Goal: Information Seeking & Learning: Learn about a topic

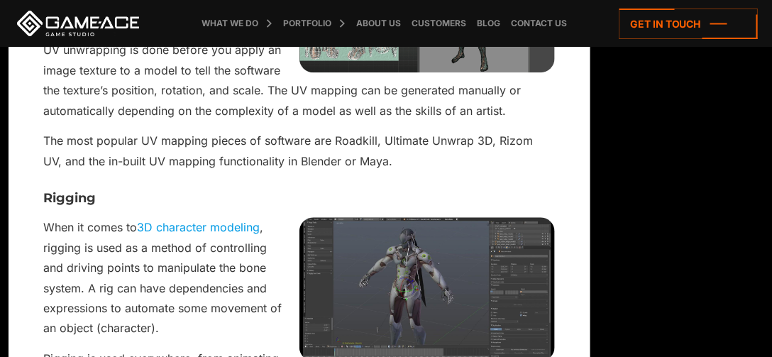
scroll to position [2138, 0]
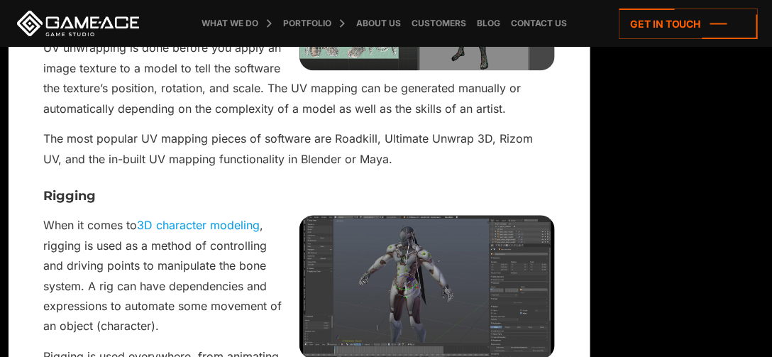
drag, startPoint x: 268, startPoint y: 62, endPoint x: 319, endPoint y: 73, distance: 53.1
click at [268, 62] on p "UV unwrapping is done before you apply an image texture to a model to tell the …" at bounding box center [299, 78] width 511 height 81
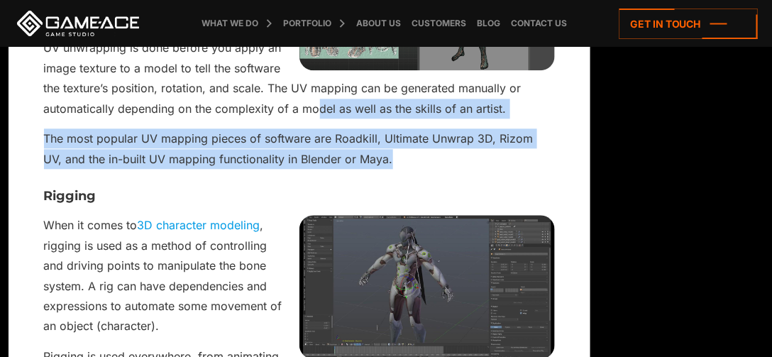
drag, startPoint x: 319, startPoint y: 73, endPoint x: 392, endPoint y: 134, distance: 94.7
click at [392, 134] on p "The most popular UV mapping pieces of software are Roadkill, Ultimate Unwrap 3D…" at bounding box center [299, 148] width 511 height 40
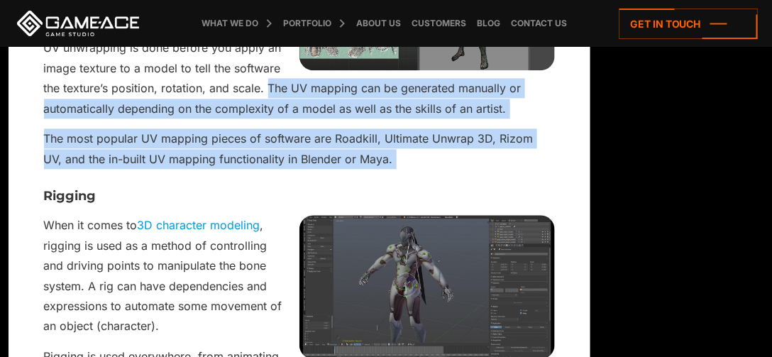
drag, startPoint x: 392, startPoint y: 134, endPoint x: 273, endPoint y: 59, distance: 141.0
click at [273, 59] on p "UV unwrapping is done before you apply an image texture to a model to tell the …" at bounding box center [299, 78] width 511 height 81
drag, startPoint x: 273, startPoint y: 59, endPoint x: 386, endPoint y: 128, distance: 132.8
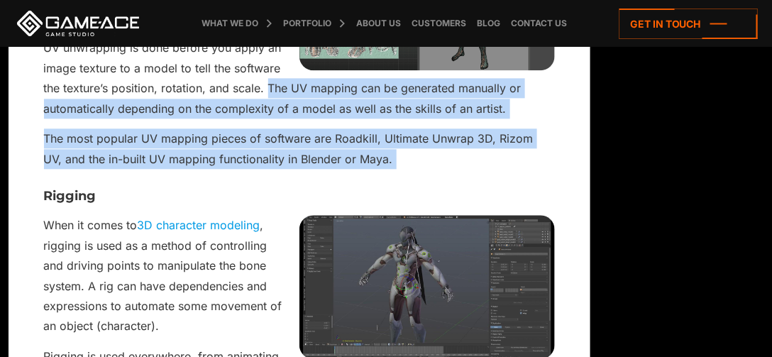
click at [386, 128] on p "The most popular UV mapping pieces of software are Roadkill, Ultimate Unwrap 3D…" at bounding box center [299, 148] width 511 height 40
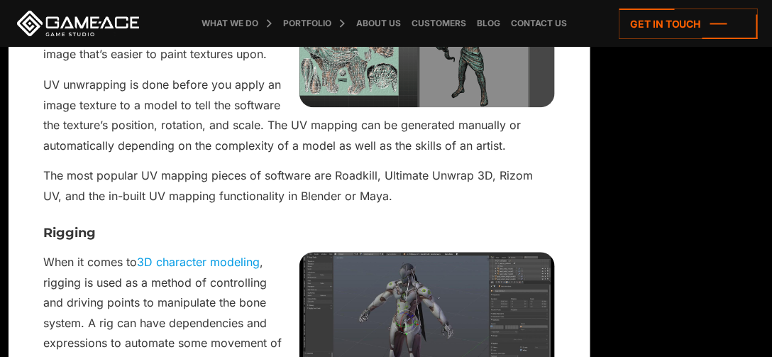
scroll to position [2102, 0]
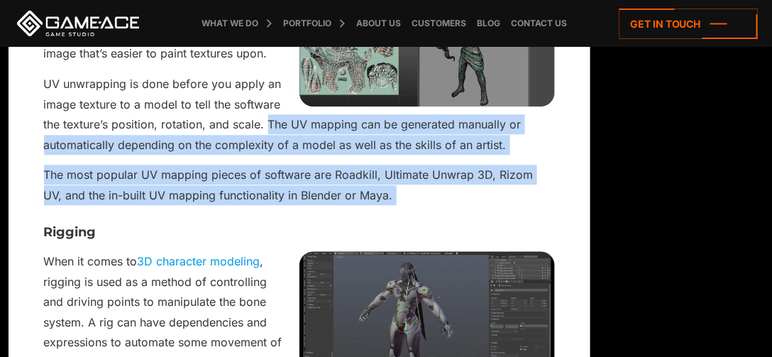
drag, startPoint x: 269, startPoint y: 97, endPoint x: 394, endPoint y: 186, distance: 153.7
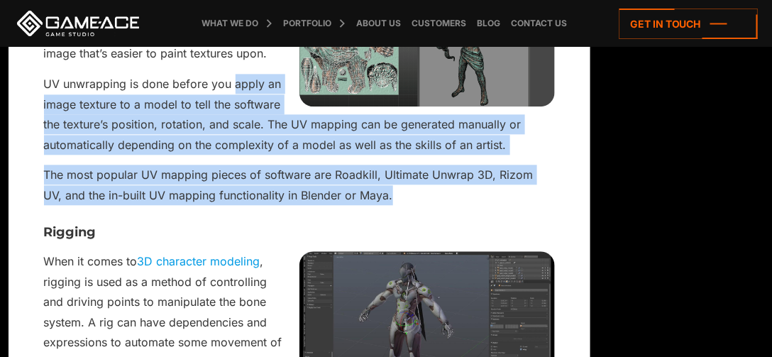
drag, startPoint x: 390, startPoint y: 170, endPoint x: 235, endPoint y: 53, distance: 194.7
click at [235, 74] on p "UV unwrapping is done before you apply an image texture to a model to tell the …" at bounding box center [299, 114] width 511 height 81
drag, startPoint x: 235, startPoint y: 53, endPoint x: 381, endPoint y: 170, distance: 187.8
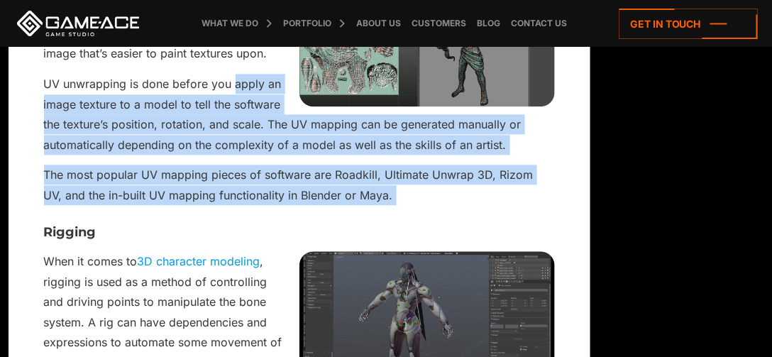
click at [381, 170] on p "The most popular UV mapping pieces of software are Roadkill, Ultimate Unwrap 3D…" at bounding box center [299, 185] width 511 height 40
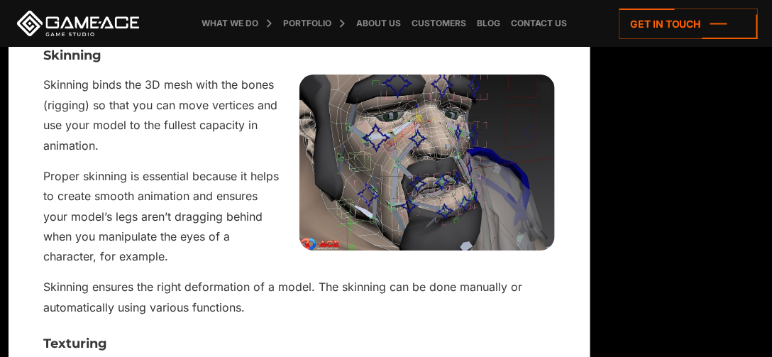
scroll to position [2588, 0]
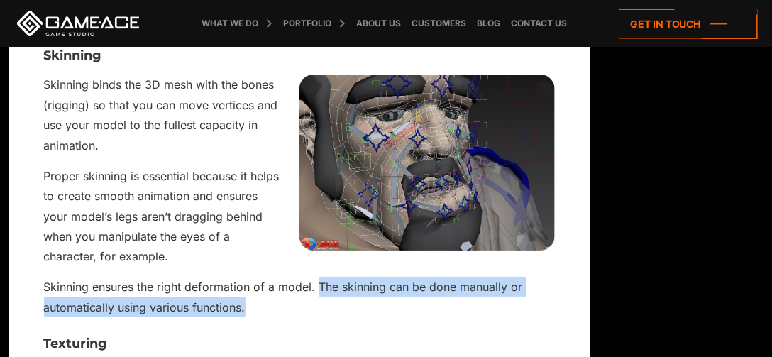
drag, startPoint x: 319, startPoint y: 254, endPoint x: 339, endPoint y: 288, distance: 38.8
click at [339, 288] on p "Skinning ensures the right deformation of a model. The skinning can be done man…" at bounding box center [299, 297] width 511 height 40
drag, startPoint x: 330, startPoint y: 273, endPoint x: 316, endPoint y: 254, distance: 23.3
click at [316, 277] on p "Skinning ensures the right deformation of a model. The skinning can be done man…" at bounding box center [299, 297] width 511 height 40
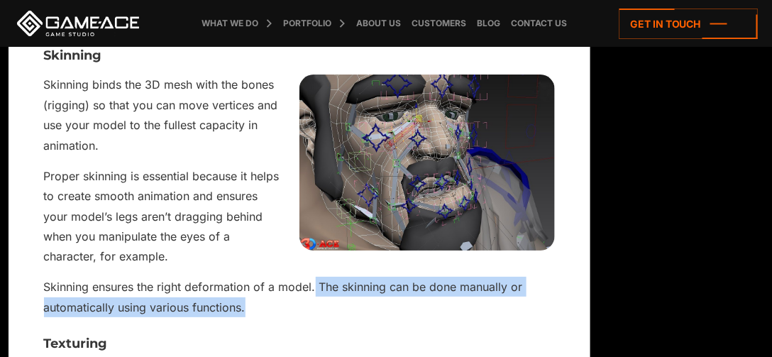
click at [316, 277] on p "Skinning ensures the right deformation of a model. The skinning can be done man…" at bounding box center [299, 297] width 511 height 40
drag, startPoint x: 316, startPoint y: 254, endPoint x: 354, endPoint y: 285, distance: 49.5
click at [354, 285] on p "Skinning ensures the right deformation of a model. The skinning can be done man…" at bounding box center [299, 297] width 511 height 40
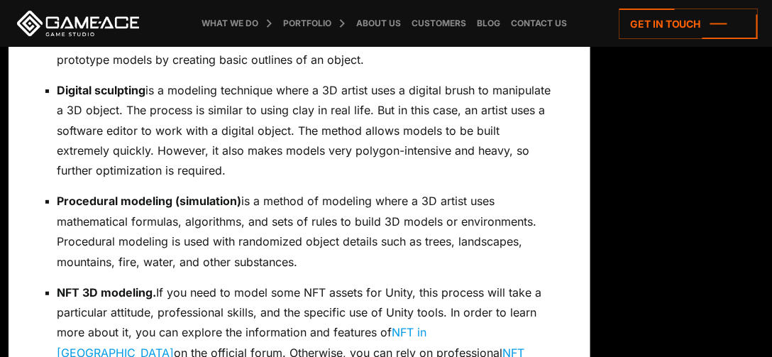
scroll to position [1383, 0]
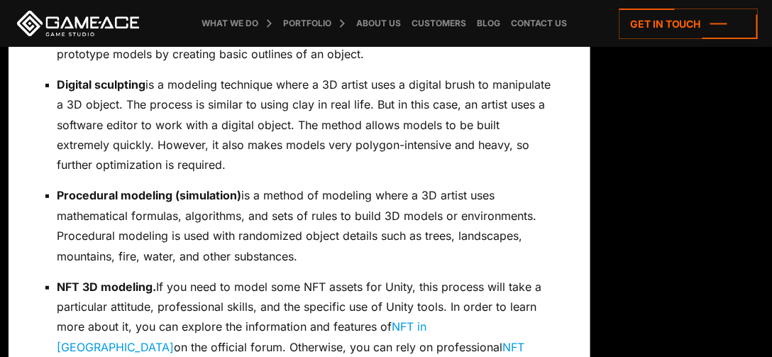
click at [150, 75] on p "Digital sculpting is a modeling technique where a 3D artist uses a digital brus…" at bounding box center [307, 125] width 498 height 101
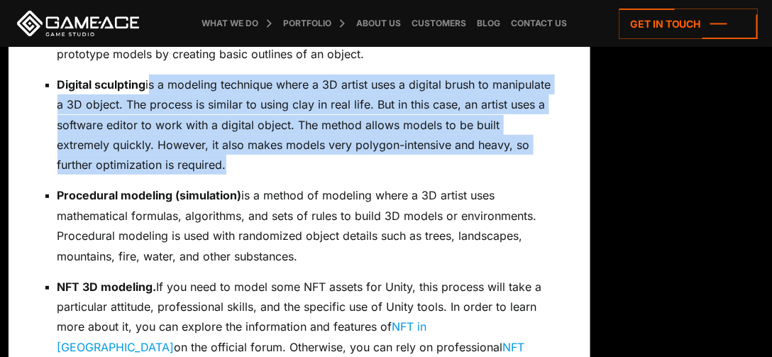
drag, startPoint x: 150, startPoint y: 58, endPoint x: 236, endPoint y: 137, distance: 117.1
click at [236, 137] on p "Digital sculpting is a modeling technique where a 3D artist uses a digital brus…" at bounding box center [307, 125] width 498 height 101
drag, startPoint x: 236, startPoint y: 137, endPoint x: 44, endPoint y: 65, distance: 205.3
click at [44, 65] on ul "Box modeling is a 3D modeling technique where you take a simple shape like a cu…" at bounding box center [299, 135] width 511 height 486
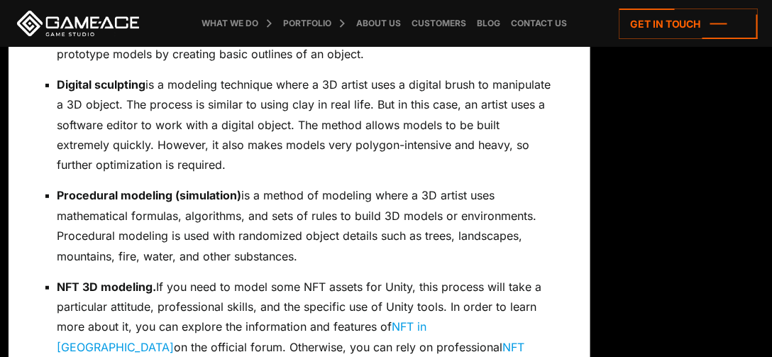
click at [44, 65] on ul "Box modeling is a 3D modeling technique where you take a simple shape like a cu…" at bounding box center [299, 135] width 511 height 486
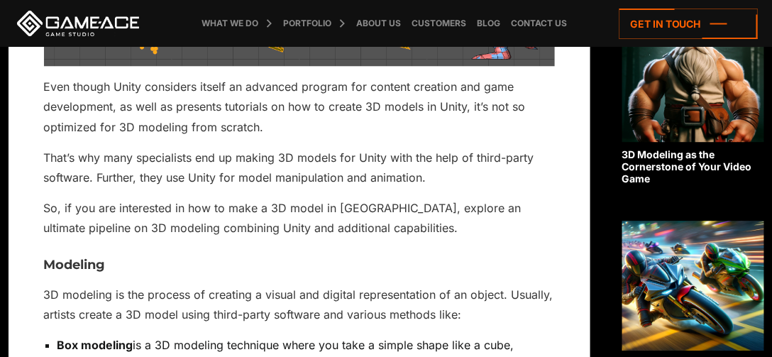
scroll to position [941, 0]
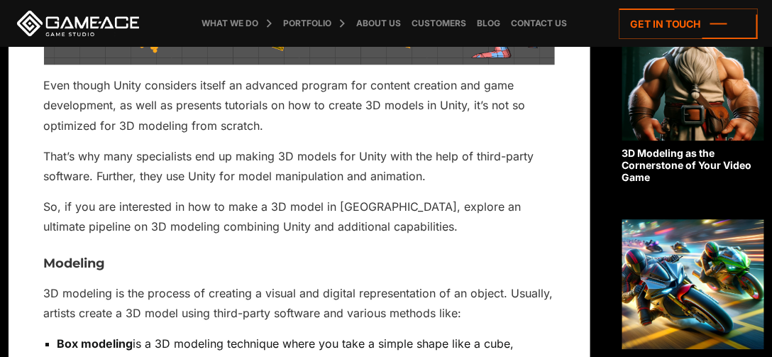
drag, startPoint x: 121, startPoint y: 96, endPoint x: 236, endPoint y: 132, distance: 120.6
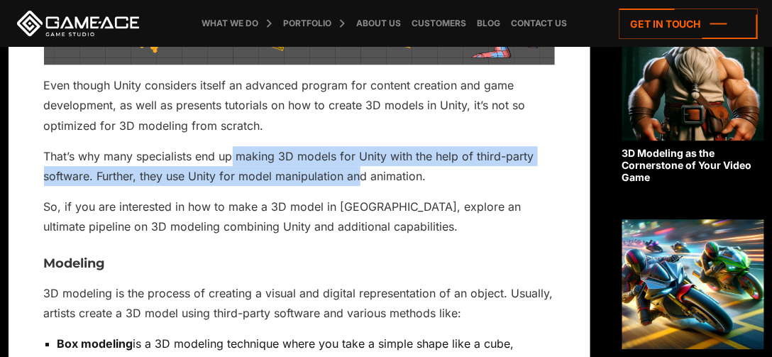
drag, startPoint x: 236, startPoint y: 132, endPoint x: 378, endPoint y: 150, distance: 142.4
click at [367, 151] on p "That’s why many specialists end up making 3D models for Unity with the help of …" at bounding box center [299, 166] width 511 height 40
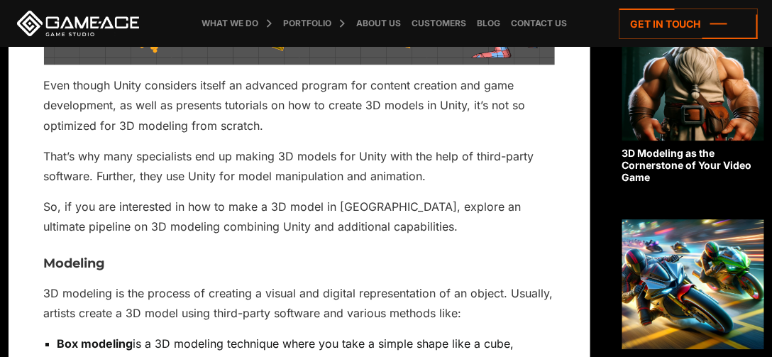
click at [442, 148] on p "That’s why many specialists end up making 3D models for Unity with the help of …" at bounding box center [299, 166] width 511 height 40
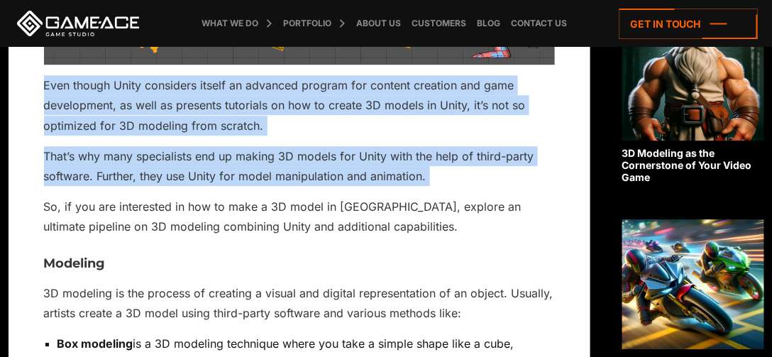
drag, startPoint x: 442, startPoint y: 148, endPoint x: 52, endPoint y: 59, distance: 399.9
click at [52, 75] on p "Even though Unity considers itself an advanced program for content creation and…" at bounding box center [299, 105] width 511 height 60
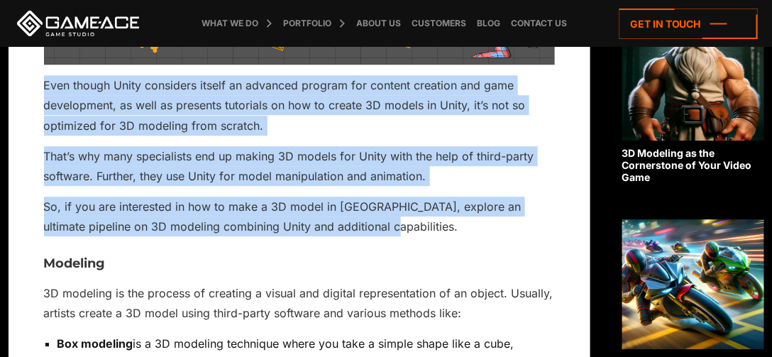
drag, startPoint x: 64, startPoint y: 69, endPoint x: 325, endPoint y: 206, distance: 295.0
click at [325, 206] on p "So, if you are interested in how to make a 3D model in [GEOGRAPHIC_DATA], explo…" at bounding box center [299, 217] width 511 height 40
drag, startPoint x: 334, startPoint y: 207, endPoint x: 44, endPoint y: 64, distance: 322.9
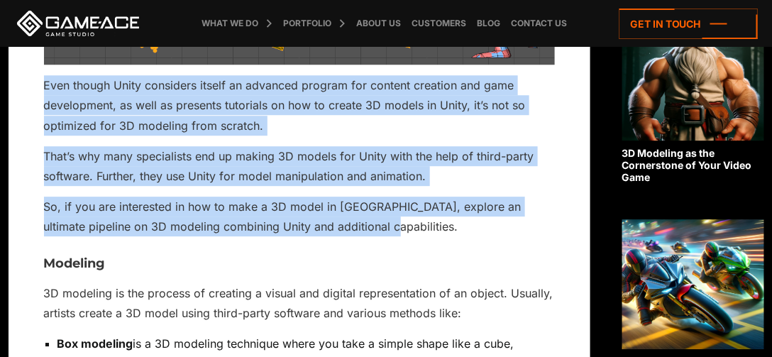
click at [44, 75] on p "Even though Unity considers itself an advanced program for content creation and…" at bounding box center [299, 105] width 511 height 60
drag, startPoint x: 44, startPoint y: 64, endPoint x: 323, endPoint y: 212, distance: 315.7
click at [284, 197] on p "So, if you are interested in how to make a 3D model in [GEOGRAPHIC_DATA], explo…" at bounding box center [299, 217] width 511 height 40
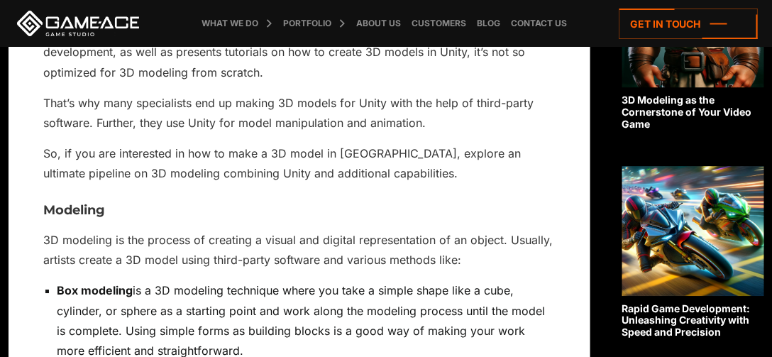
scroll to position [1009, 0]
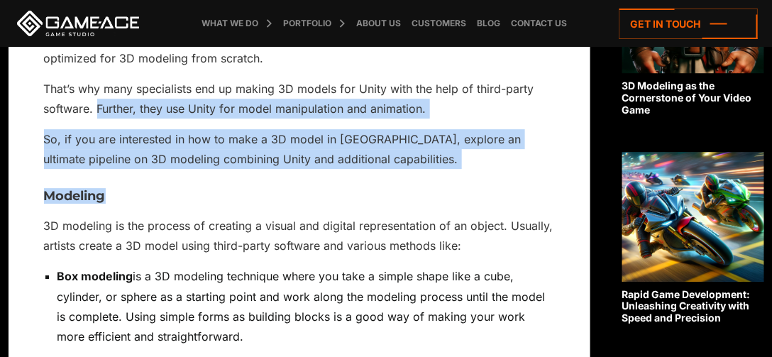
drag, startPoint x: 98, startPoint y: 84, endPoint x: 489, endPoint y: 177, distance: 401.9
click at [237, 129] on p "So, if you are interested in how to make a 3D model in [GEOGRAPHIC_DATA], explo…" at bounding box center [299, 149] width 511 height 40
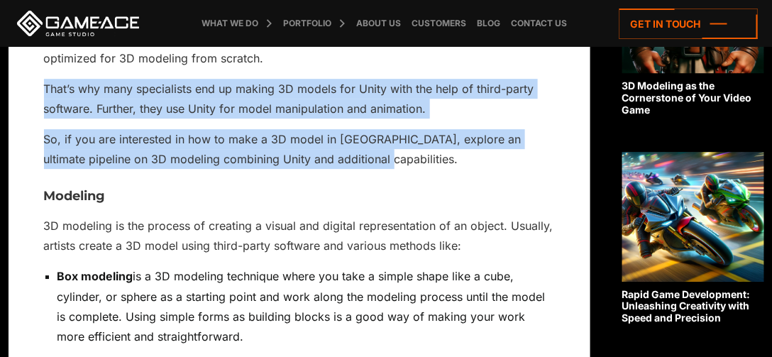
drag, startPoint x: 328, startPoint y: 133, endPoint x: 31, endPoint y: 62, distance: 306.0
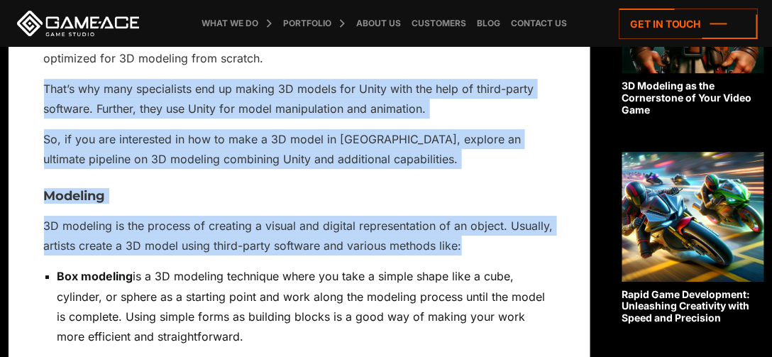
drag, startPoint x: 31, startPoint y: 62, endPoint x: 463, endPoint y: 221, distance: 460.9
click at [463, 221] on p "3D modeling is the process of creating a visual and digital representation of a…" at bounding box center [299, 236] width 511 height 40
drag, startPoint x: 463, startPoint y: 221, endPoint x: 80, endPoint y: 50, distance: 419.8
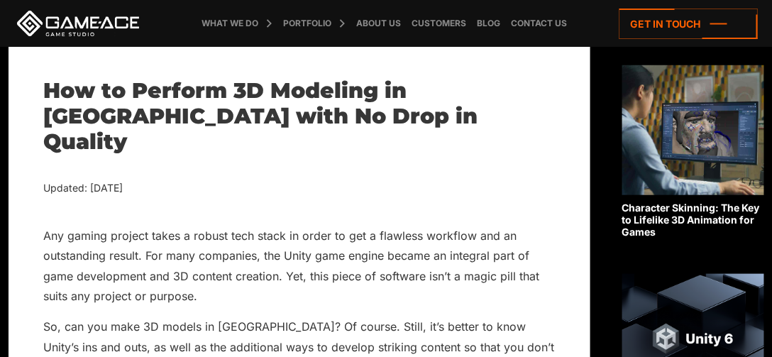
scroll to position [267, 0]
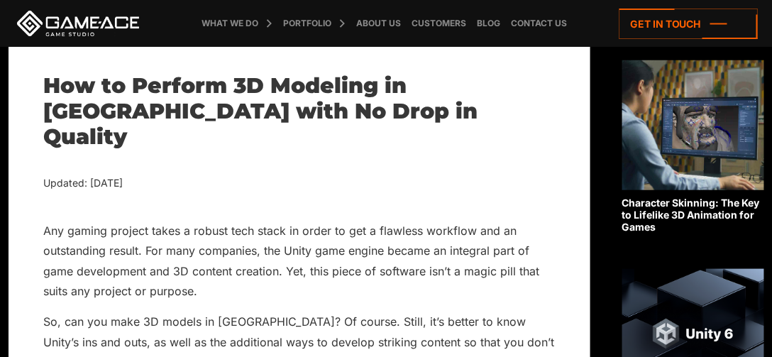
drag, startPoint x: 136, startPoint y: 159, endPoint x: 180, endPoint y: 164, distance: 44.3
click at [180, 175] on div "Updated: [DATE]" at bounding box center [299, 184] width 511 height 18
drag, startPoint x: 180, startPoint y: 164, endPoint x: 38, endPoint y: 138, distance: 144.3
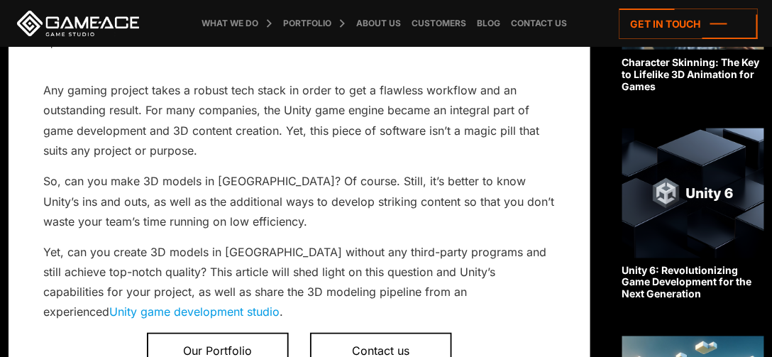
scroll to position [413, 0]
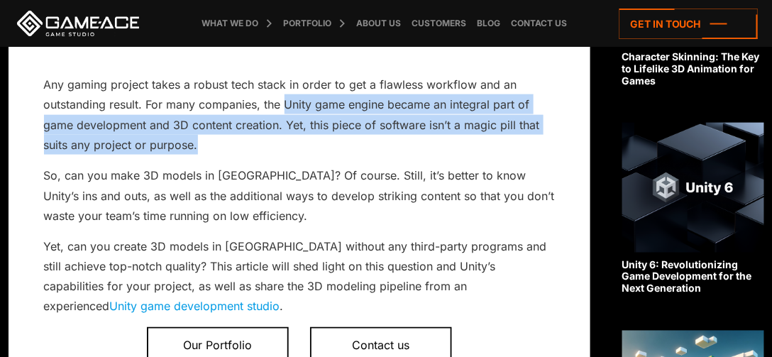
drag, startPoint x: 291, startPoint y: 106, endPoint x: 295, endPoint y: 123, distance: 17.6
click at [295, 123] on p "Any gaming project takes a robust tech stack in order to get a flawless workflo…" at bounding box center [299, 115] width 511 height 81
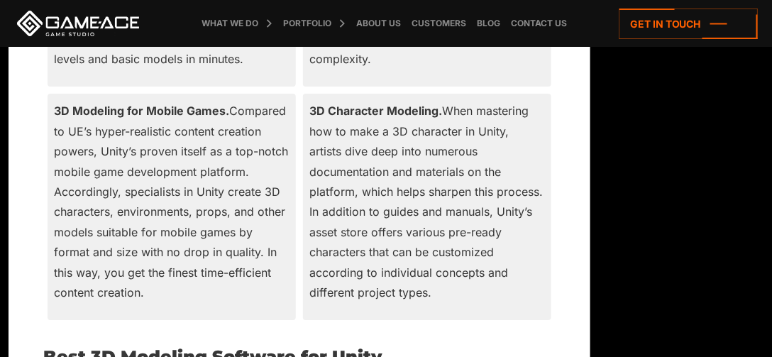
scroll to position [3501, 0]
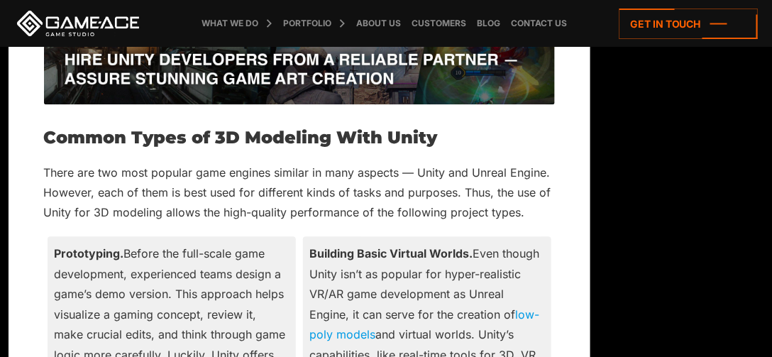
click at [215, 128] on h2 "Common Types of 3D Modeling With Unity" at bounding box center [299, 137] width 511 height 18
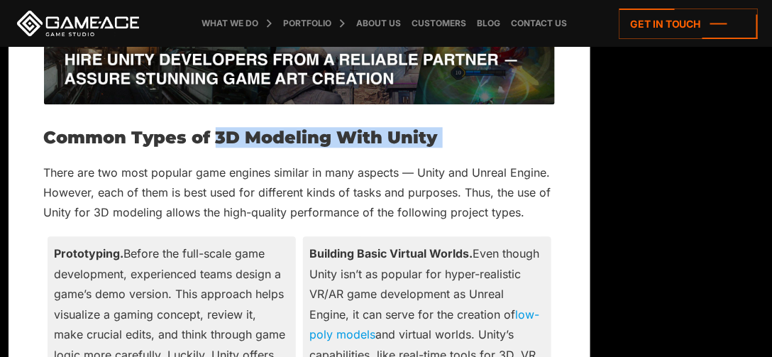
drag, startPoint x: 217, startPoint y: 111, endPoint x: 439, endPoint y: 128, distance: 223.6
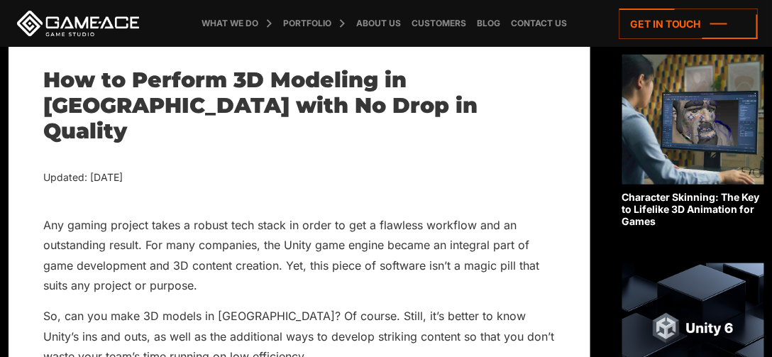
scroll to position [273, 0]
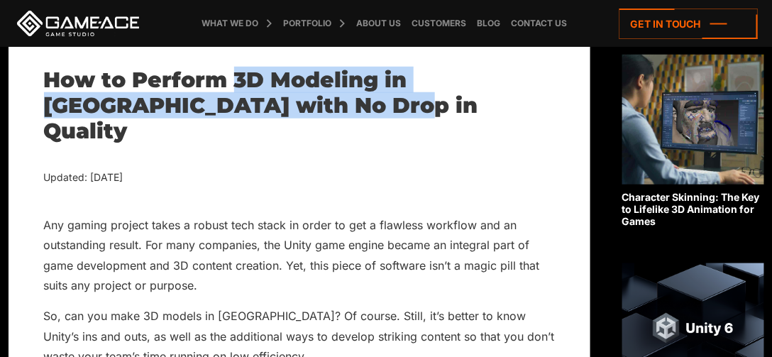
drag, startPoint x: 234, startPoint y: 75, endPoint x: 262, endPoint y: 104, distance: 41.2
click at [262, 104] on h1 "How to Perform 3D Modeling in [GEOGRAPHIC_DATA] with No Drop in Quality" at bounding box center [299, 105] width 511 height 77
click at [262, 105] on h1 "How to Perform 3D Modeling in [GEOGRAPHIC_DATA] with No Drop in Quality" at bounding box center [299, 105] width 511 height 77
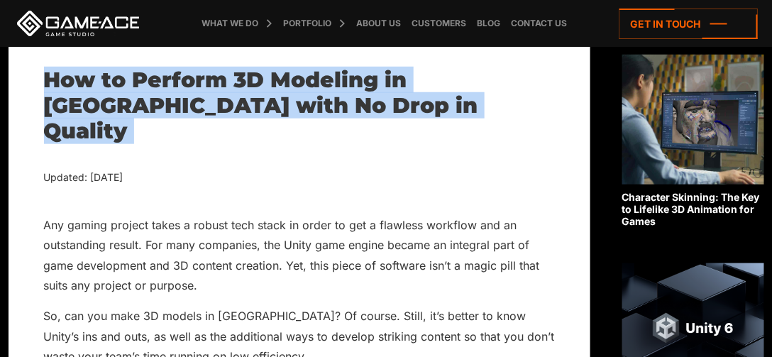
drag, startPoint x: 262, startPoint y: 105, endPoint x: 47, endPoint y: 74, distance: 217.4
click at [47, 74] on h1 "How to Perform 3D Modeling in [GEOGRAPHIC_DATA] with No Drop in Quality" at bounding box center [299, 105] width 511 height 77
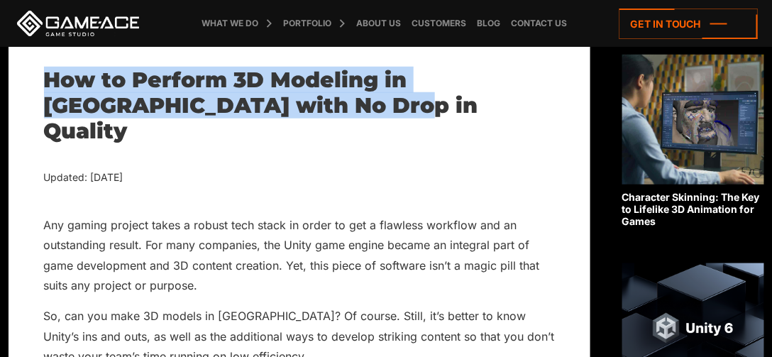
drag, startPoint x: 47, startPoint y: 74, endPoint x: 212, endPoint y: 113, distance: 169.3
click at [212, 113] on h1 "How to Perform 3D Modeling in [GEOGRAPHIC_DATA] with No Drop in Quality" at bounding box center [299, 105] width 511 height 77
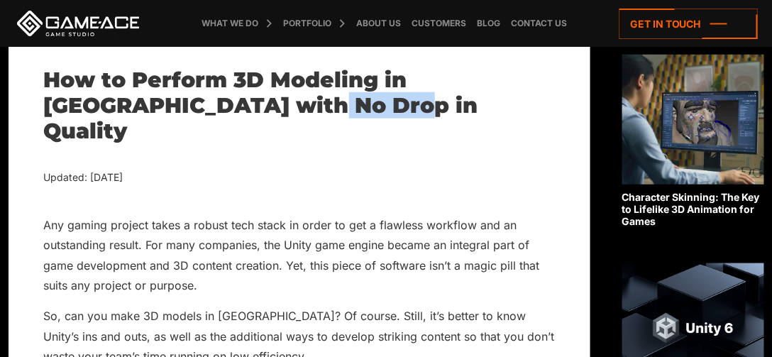
click at [216, 113] on h1 "How to Perform 3D Modeling in [GEOGRAPHIC_DATA] with No Drop in Quality" at bounding box center [299, 105] width 511 height 77
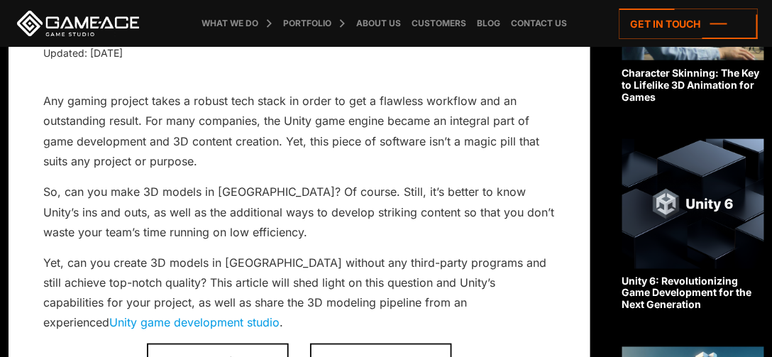
scroll to position [401, 0]
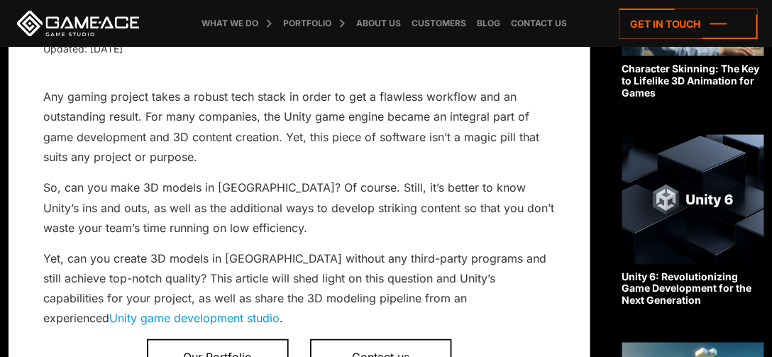
click at [148, 93] on p "Any gaming project takes a robust tech stack in order to get a flawless workflo…" at bounding box center [299, 127] width 511 height 81
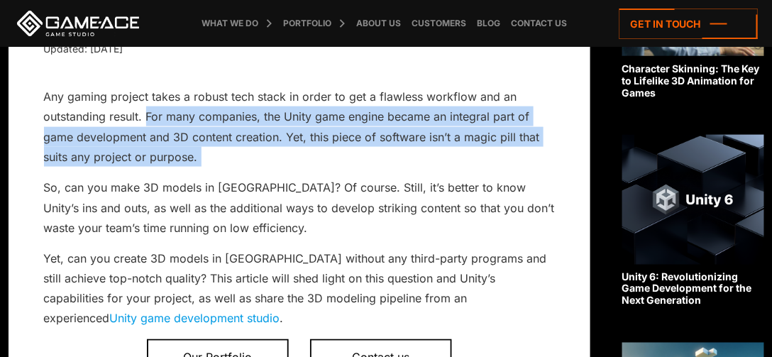
drag, startPoint x: 148, startPoint y: 93, endPoint x: 200, endPoint y: 137, distance: 68.5
click at [200, 137] on p "Any gaming project takes a robust tech stack in order to get a flawless workflo…" at bounding box center [299, 127] width 511 height 81
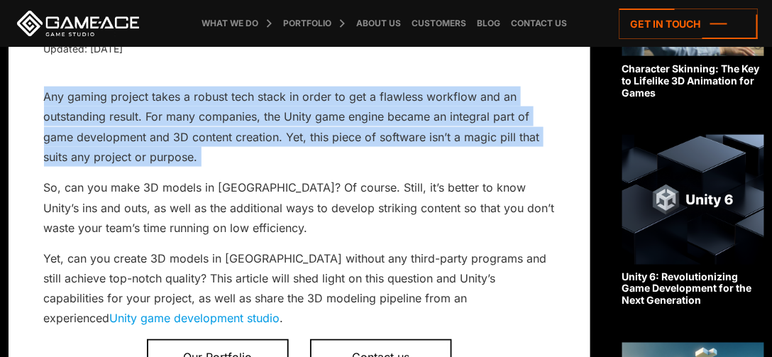
drag, startPoint x: 200, startPoint y: 137, endPoint x: 51, endPoint y: 80, distance: 159.8
click at [51, 87] on p "Any gaming project takes a robust tech stack in order to get a flawless workflo…" at bounding box center [299, 127] width 511 height 81
drag, startPoint x: 51, startPoint y: 80, endPoint x: 220, endPoint y: 188, distance: 200.9
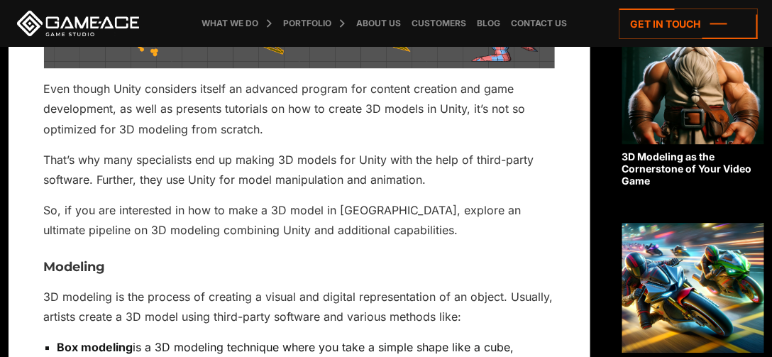
scroll to position [938, 0]
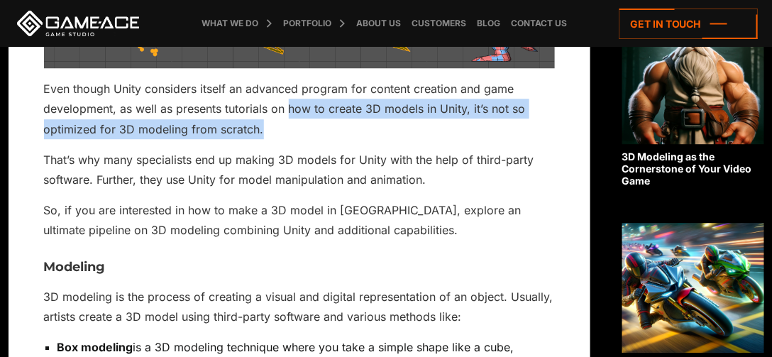
drag, startPoint x: 295, startPoint y: 84, endPoint x: 329, endPoint y: 102, distance: 37.5
click at [329, 102] on p "Even though Unity considers itself an advanced program for content creation and…" at bounding box center [299, 109] width 511 height 60
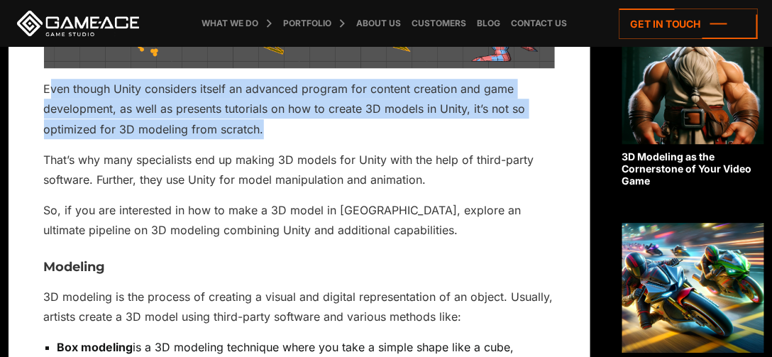
drag, startPoint x: 261, startPoint y: 96, endPoint x: 48, endPoint y: 66, distance: 214.4
click at [48, 79] on p "Even though Unity considers itself an advanced program for content creation and…" at bounding box center [299, 109] width 511 height 60
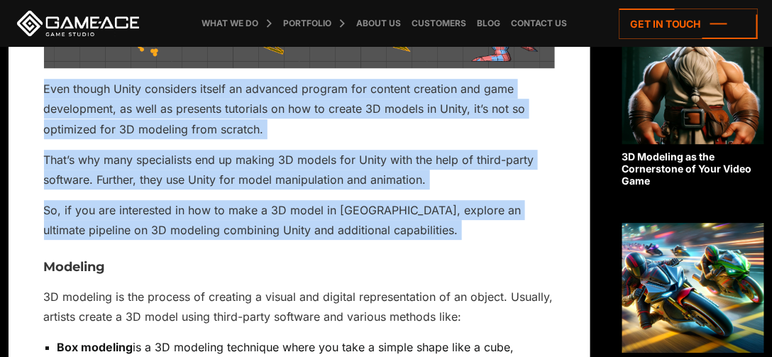
drag, startPoint x: 48, startPoint y: 66, endPoint x: 458, endPoint y: 205, distance: 432.6
click at [458, 205] on p "So, if you are interested in how to make a 3D model in [GEOGRAPHIC_DATA], explo…" at bounding box center [299, 220] width 511 height 40
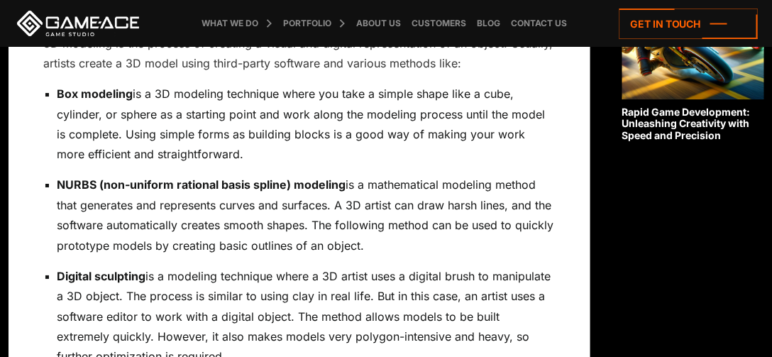
scroll to position [1191, 0]
click at [135, 84] on p "Box modeling is a 3D modeling technique where you take a simple shape like a cu…" at bounding box center [307, 124] width 498 height 81
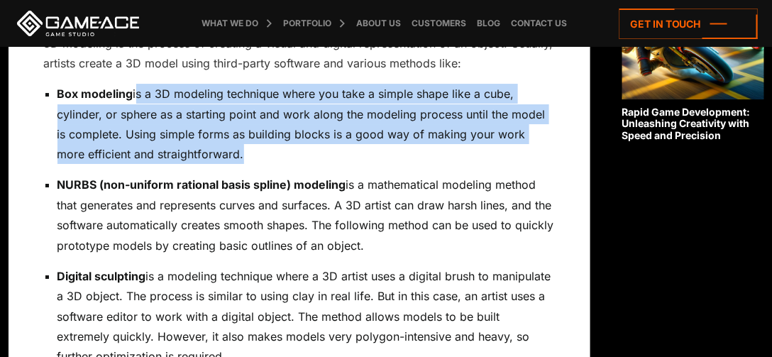
drag, startPoint x: 135, startPoint y: 67, endPoint x: 223, endPoint y: 131, distance: 109.2
click at [223, 131] on p "Box modeling is a 3D modeling technique where you take a simple shape like a cu…" at bounding box center [307, 124] width 498 height 81
drag, startPoint x: 223, startPoint y: 131, endPoint x: 71, endPoint y: 76, distance: 161.7
click at [71, 84] on p "Box modeling is a 3D modeling technique where you take a simple shape like a cu…" at bounding box center [307, 124] width 498 height 81
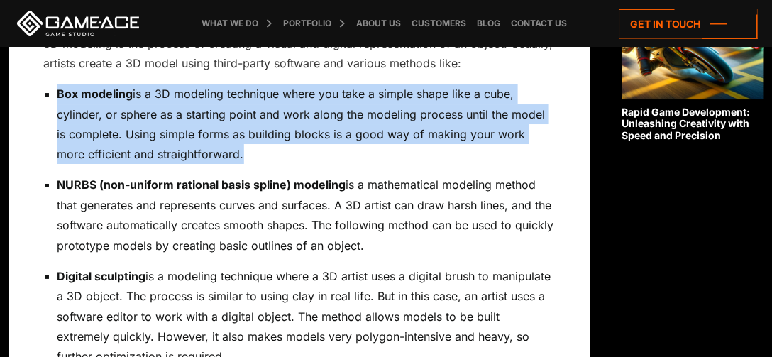
click at [71, 84] on p "Box modeling is a 3D modeling technique where you take a simple shape like a cu…" at bounding box center [307, 124] width 498 height 81
drag, startPoint x: 71, startPoint y: 76, endPoint x: 211, endPoint y: 136, distance: 152.0
click at [211, 136] on p "Box modeling is a 3D modeling technique where you take a simple shape like a cu…" at bounding box center [307, 124] width 498 height 81
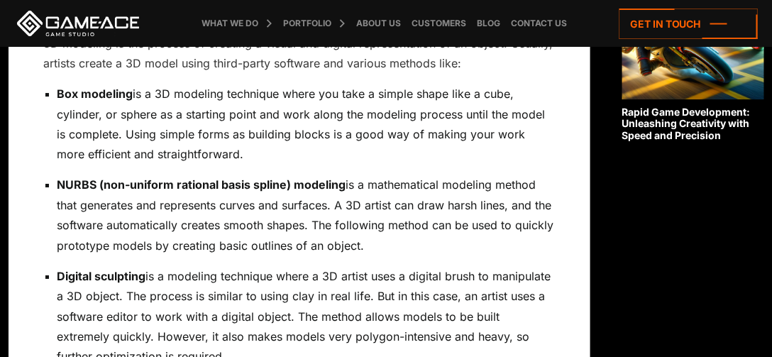
click at [331, 105] on p "Box modeling is a 3D modeling technique where you take a simple shape like a cu…" at bounding box center [307, 124] width 498 height 81
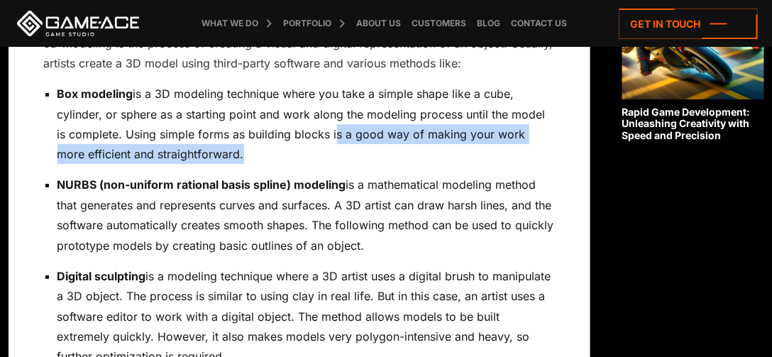
drag, startPoint x: 331, startPoint y: 105, endPoint x: 346, endPoint y: 121, distance: 22.6
click at [346, 121] on p "Box modeling is a 3D modeling technique where you take a simple shape like a cu…" at bounding box center [307, 124] width 498 height 81
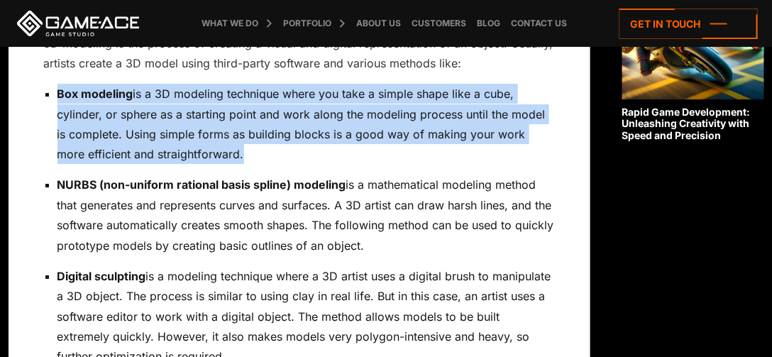
drag, startPoint x: 346, startPoint y: 122, endPoint x: 161, endPoint y: 55, distance: 197.2
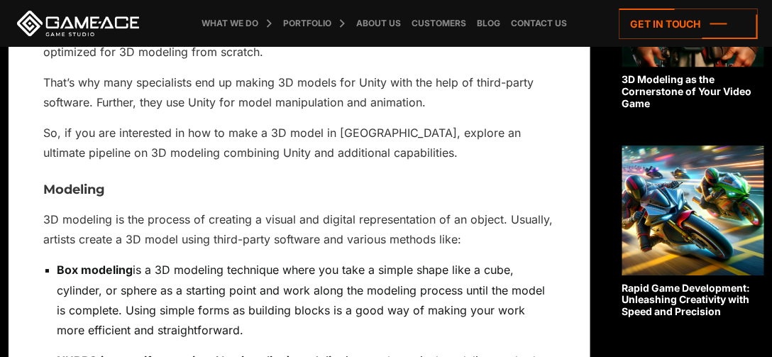
scroll to position [1015, 0]
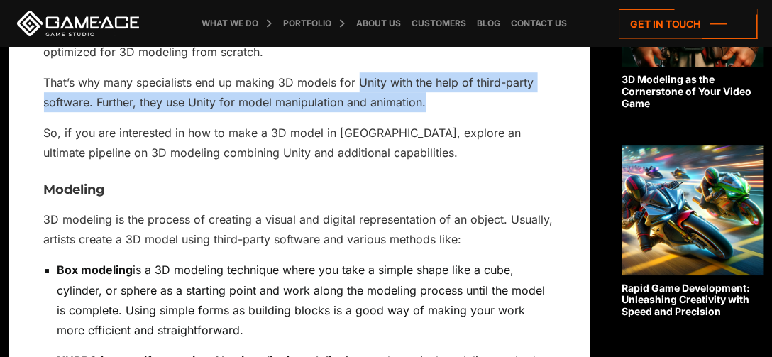
drag, startPoint x: 359, startPoint y: 55, endPoint x: 456, endPoint y: 82, distance: 100.9
click at [456, 82] on p "That’s why many specialists end up making 3D models for Unity with the help of …" at bounding box center [299, 92] width 511 height 40
drag, startPoint x: 456, startPoint y: 82, endPoint x: 356, endPoint y: 58, distance: 103.0
click at [356, 72] on p "That’s why many specialists end up making 3D models for Unity with the help of …" at bounding box center [299, 92] width 511 height 40
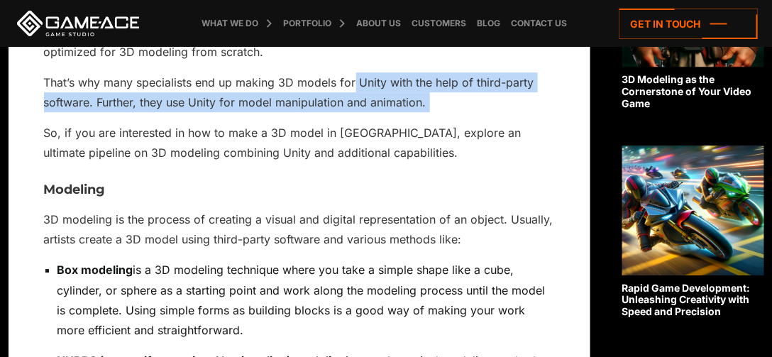
click at [356, 72] on p "That’s why many specialists end up making 3D models for Unity with the help of …" at bounding box center [299, 92] width 511 height 40
drag, startPoint x: 358, startPoint y: 56, endPoint x: 451, endPoint y: 83, distance: 96.8
click at [451, 83] on p "That’s why many specialists end up making 3D models for Unity with the help of …" at bounding box center [299, 92] width 511 height 40
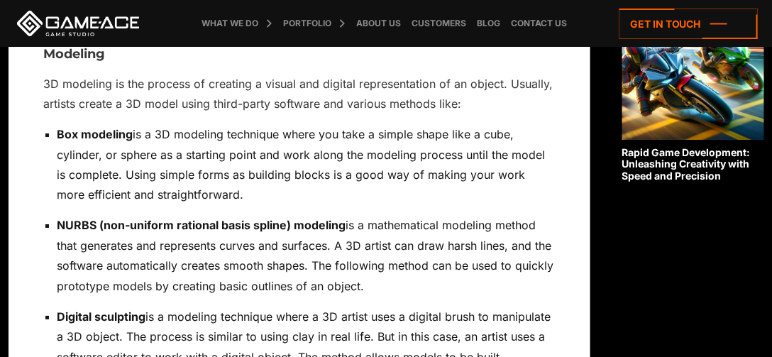
scroll to position [1152, 0]
click at [408, 74] on p "3D modeling is the process of creating a visual and digital representation of a…" at bounding box center [299, 93] width 511 height 40
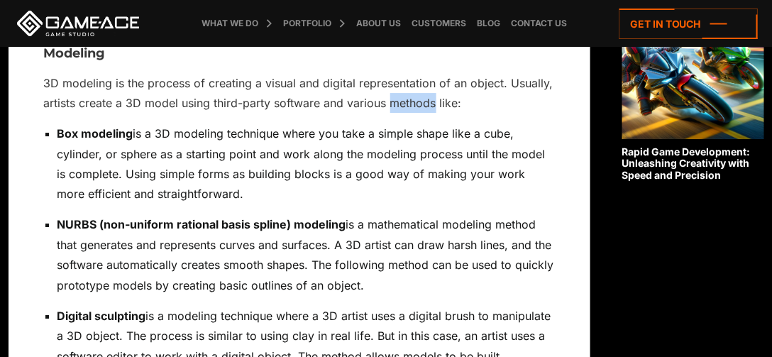
click at [408, 74] on p "3D modeling is the process of creating a visual and digital representation of a…" at bounding box center [299, 93] width 511 height 40
click at [418, 152] on p "Box modeling is a 3D modeling technique where you take a simple shape like a cu…" at bounding box center [307, 164] width 498 height 81
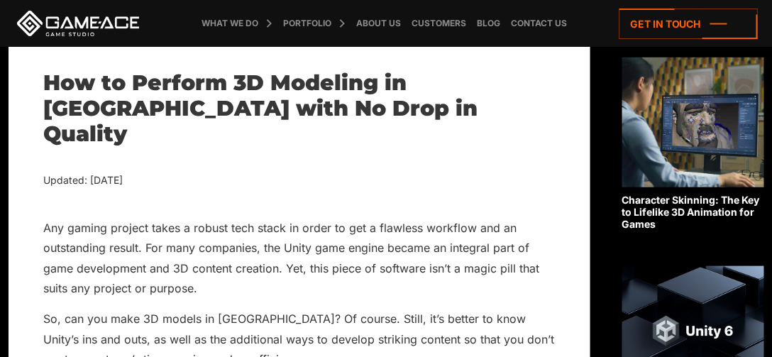
scroll to position [268, 0]
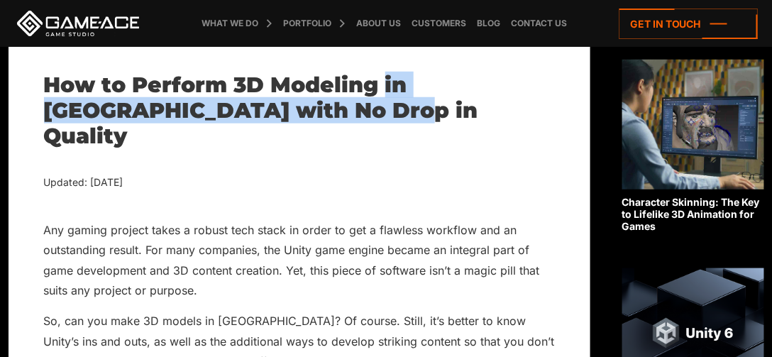
drag, startPoint x: 385, startPoint y: 80, endPoint x: 436, endPoint y: 121, distance: 65.6
click at [436, 121] on h1 "How to Perform 3D Modeling in [GEOGRAPHIC_DATA] with No Drop in Quality" at bounding box center [299, 110] width 511 height 77
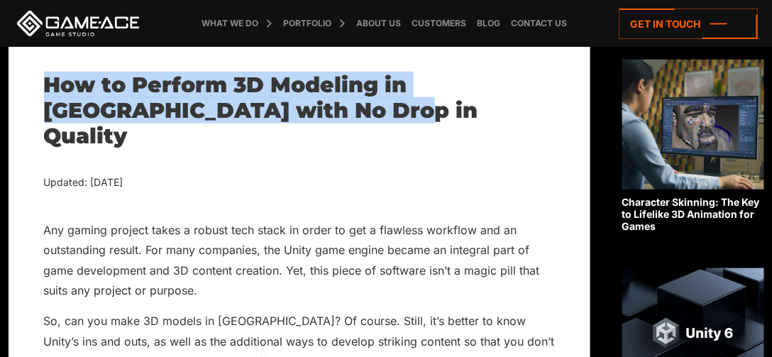
drag, startPoint x: 345, startPoint y: 98, endPoint x: 180, endPoint y: 69, distance: 168.0
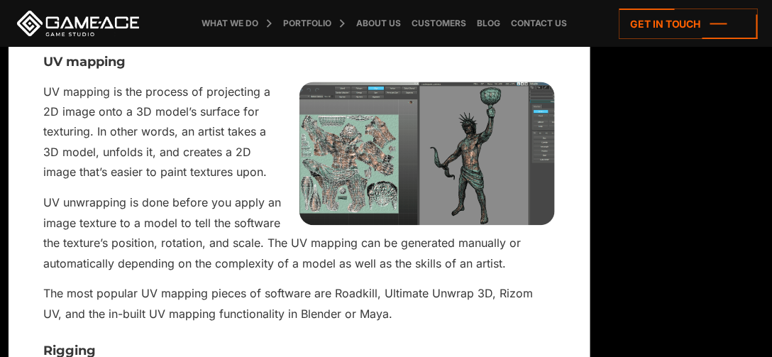
scroll to position [1987, 0]
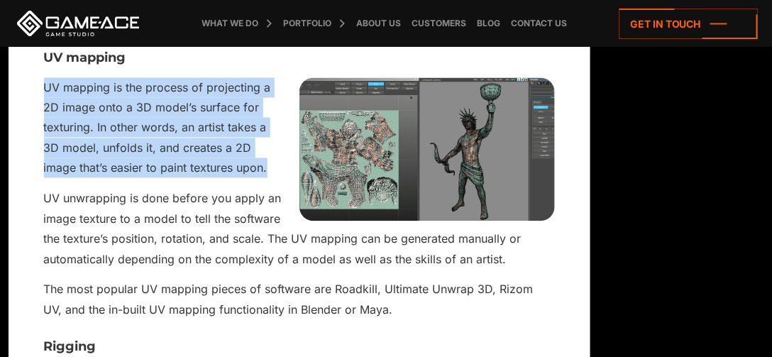
drag, startPoint x: 47, startPoint y: 58, endPoint x: 241, endPoint y: 151, distance: 215.3
click at [241, 151] on p "UV mapping is the process of projecting a 2D image onto a 3D model’s surface fo…" at bounding box center [299, 128] width 511 height 101
drag, startPoint x: 241, startPoint y: 149, endPoint x: 28, endPoint y: 70, distance: 227.3
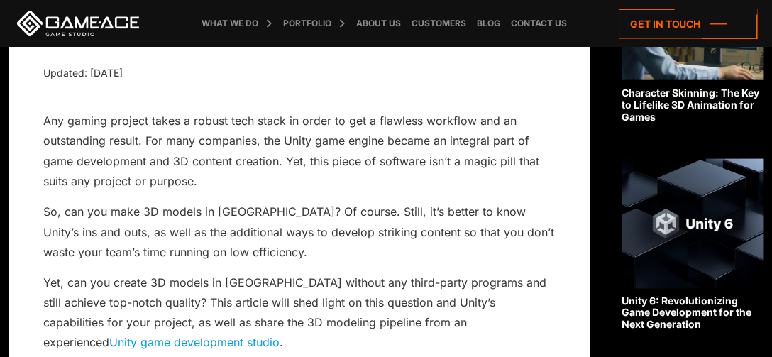
scroll to position [410, 0]
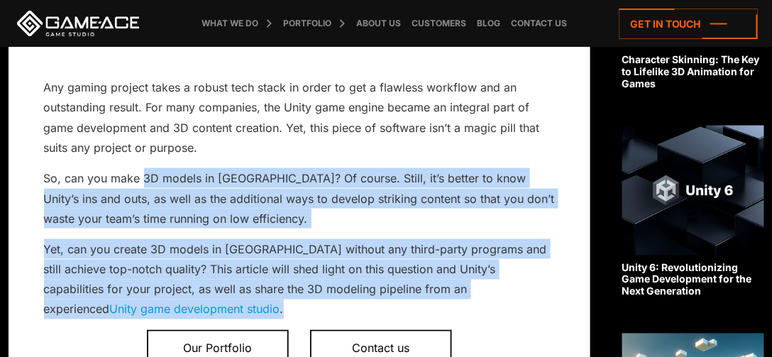
drag, startPoint x: 143, startPoint y: 148, endPoint x: 327, endPoint y: 288, distance: 231.6
click at [327, 288] on p "Yet, can you create 3D models in [GEOGRAPHIC_DATA] without any third-party prog…" at bounding box center [299, 279] width 511 height 81
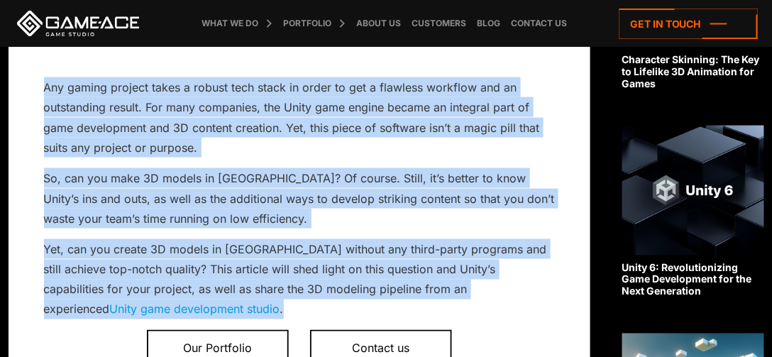
drag, startPoint x: 320, startPoint y: 280, endPoint x: 110, endPoint y: 49, distance: 312.6
click at [144, 119] on p "Any gaming project takes a robust tech stack in order to get a flawless workflo…" at bounding box center [299, 117] width 511 height 81
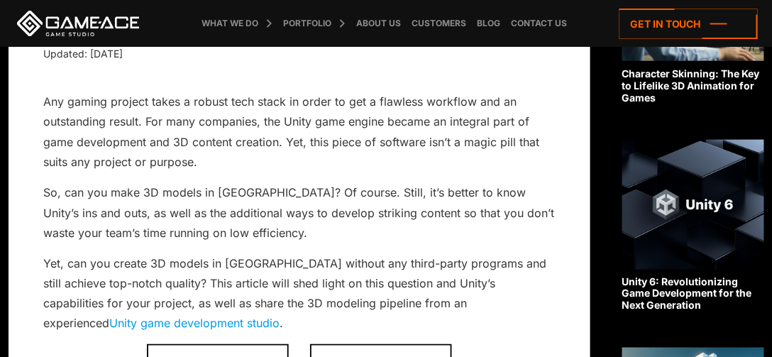
scroll to position [405, 0]
